Goal: Use online tool/utility

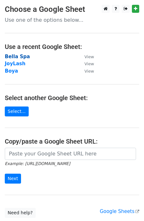
click at [11, 56] on strong "Bella Spa" at bounding box center [17, 57] width 25 height 6
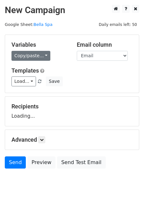
click at [44, 55] on link "Copy/paste..." at bounding box center [30, 56] width 39 height 10
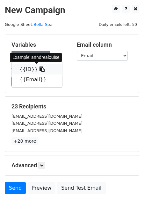
click at [40, 70] on icon at bounding box center [42, 68] width 5 height 5
